Goal: Information Seeking & Learning: Learn about a topic

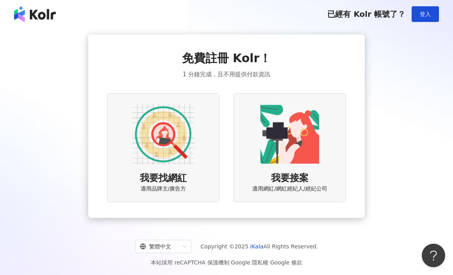
click at [168, 145] on img at bounding box center [163, 134] width 63 height 63
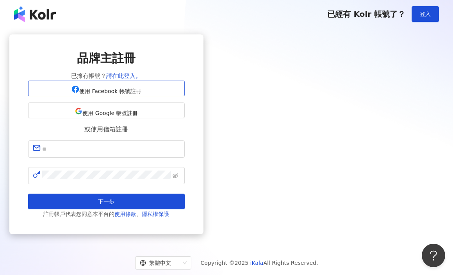
click at [141, 94] on span "使用 Facebook 帳號註冊" at bounding box center [110, 91] width 62 height 6
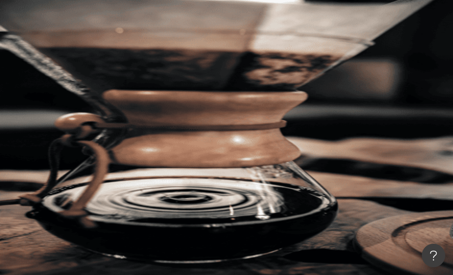
click at [206, 46] on input "search" at bounding box center [174, 38] width 63 height 15
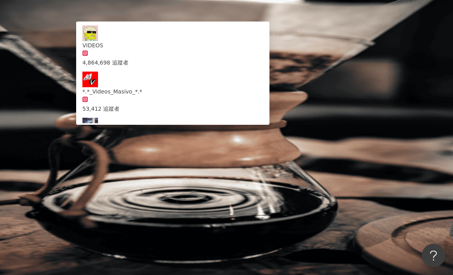
drag, startPoint x: 320, startPoint y: 46, endPoint x: 150, endPoint y: 46, distance: 169.6
click at [150, 46] on div "**********" at bounding box center [272, 52] width 361 height 43
type input "*"
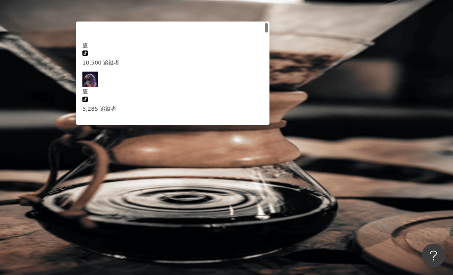
type input "****"
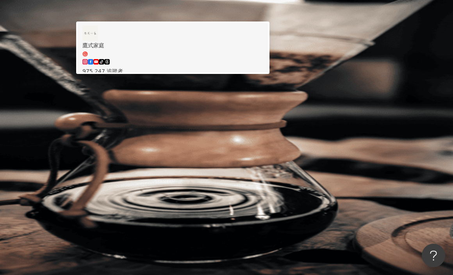
click at [250, 57] on span "鷹式家庭" at bounding box center [172, 49] width 181 height 16
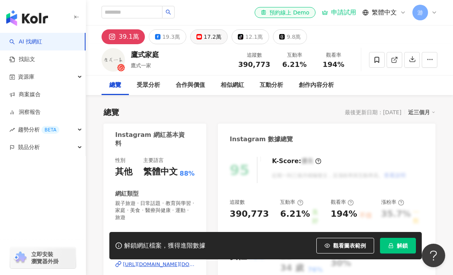
click at [209, 39] on div "17.2萬" at bounding box center [213, 36] width 18 height 11
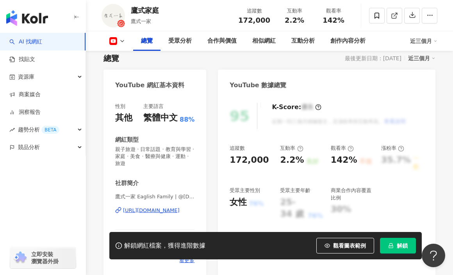
scroll to position [58, 0]
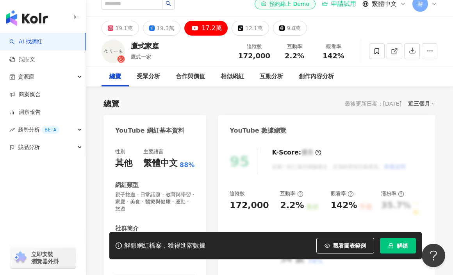
scroll to position [9, 0]
